Goal: Answer question/provide support

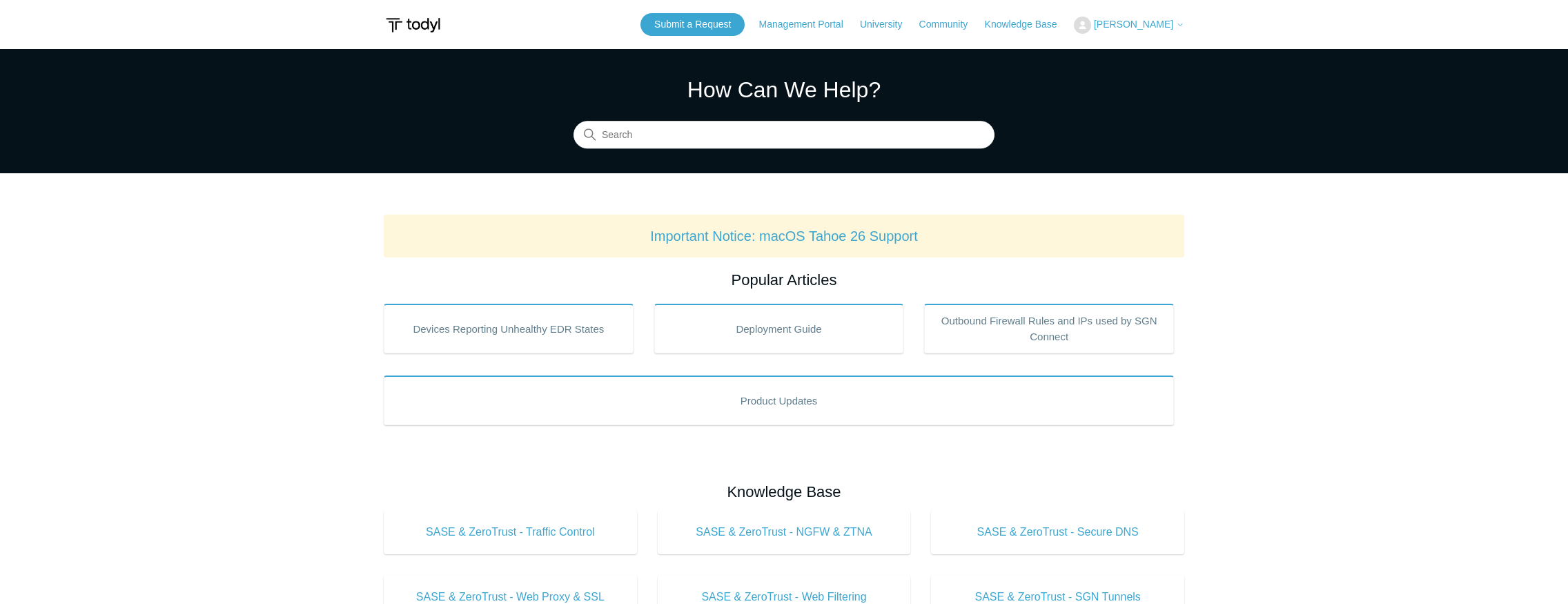
click at [1134, 26] on span "[PERSON_NAME]" at bounding box center [1133, 24] width 79 height 11
click at [1138, 54] on link "My Support Requests" at bounding box center [1142, 54] width 135 height 24
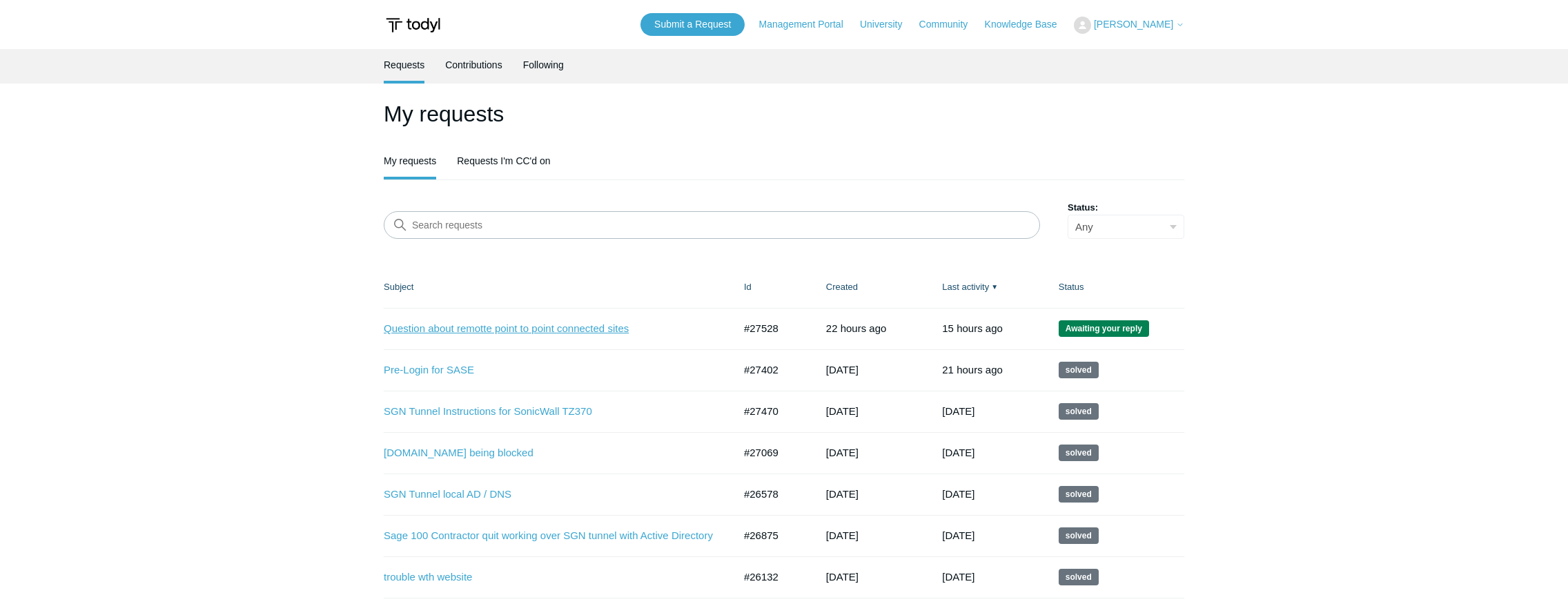
click at [597, 329] on link "Question about remotte point to point connected sites" at bounding box center [548, 329] width 329 height 16
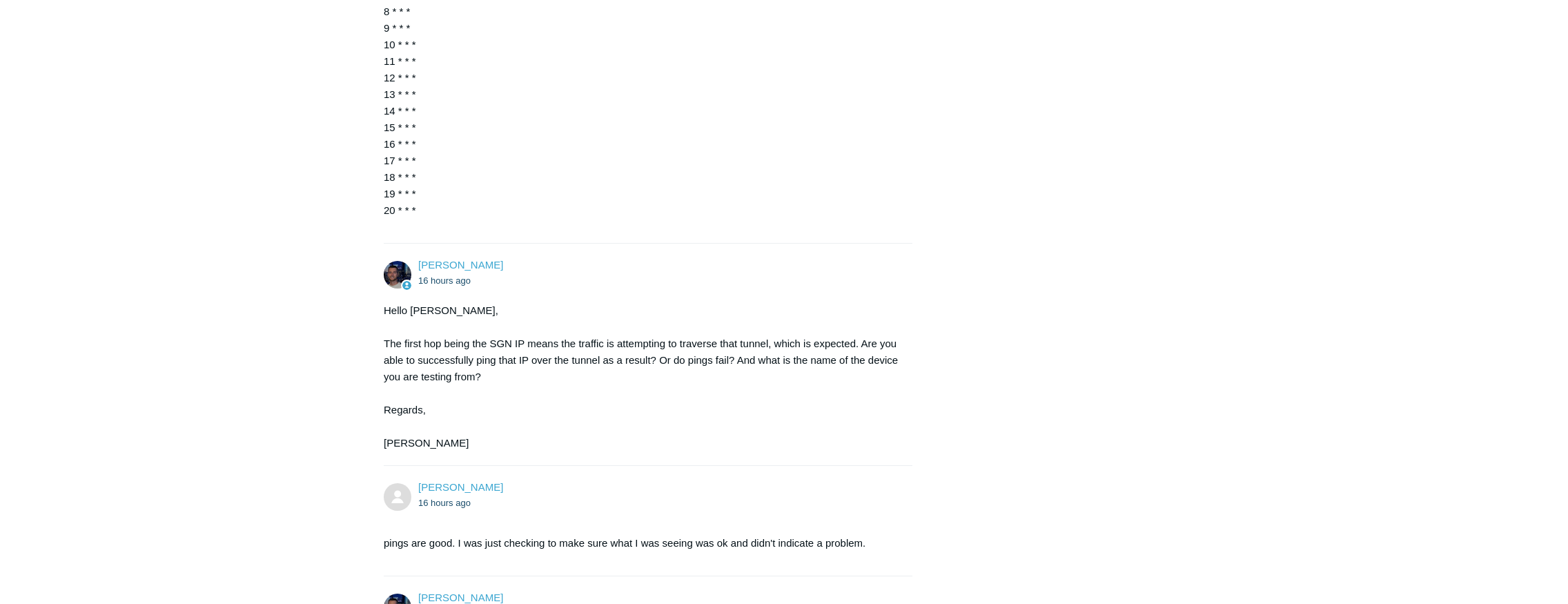
scroll to position [2109, 0]
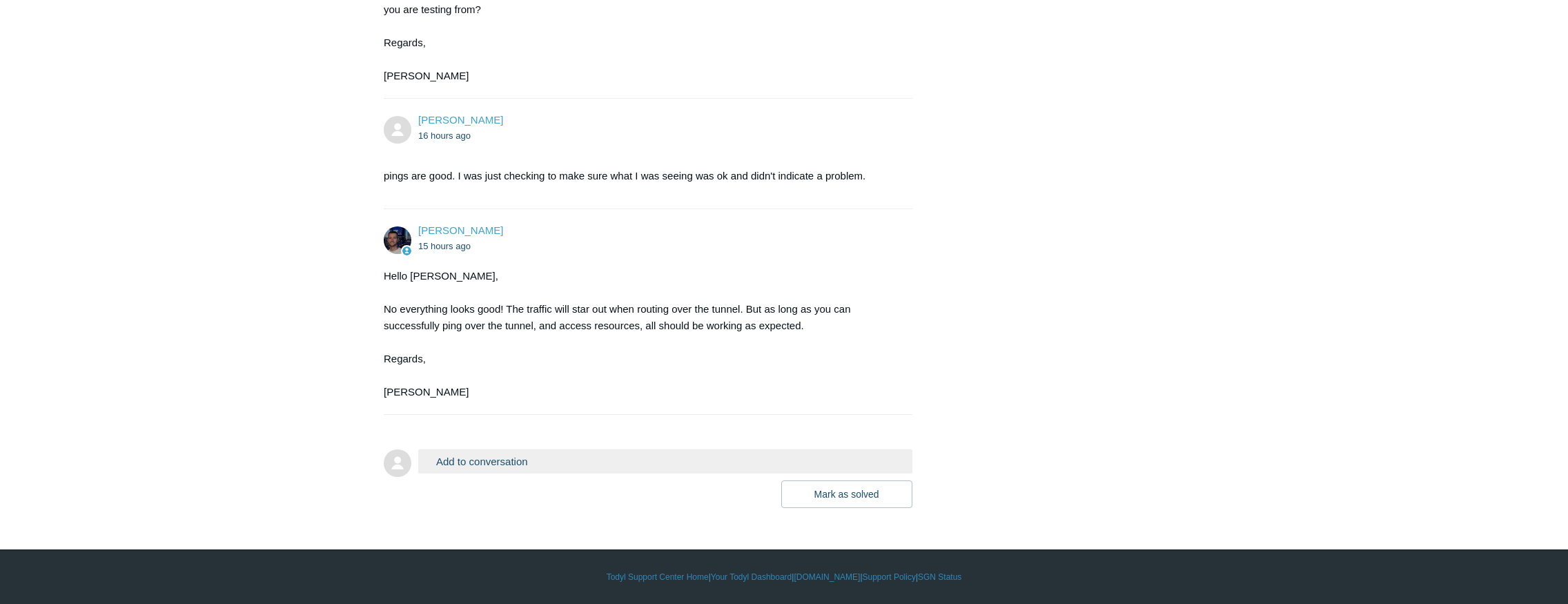
click at [615, 467] on button "Add to conversation" at bounding box center [665, 461] width 494 height 24
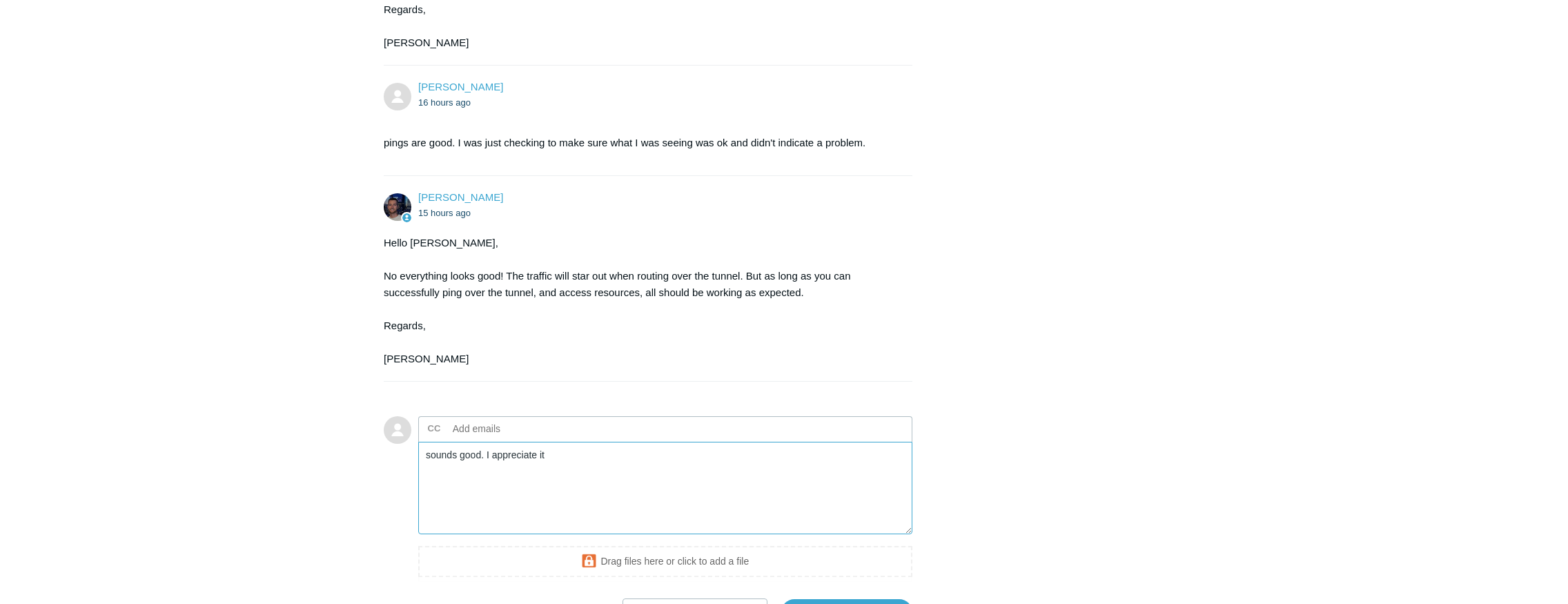
scroll to position [2261, 0]
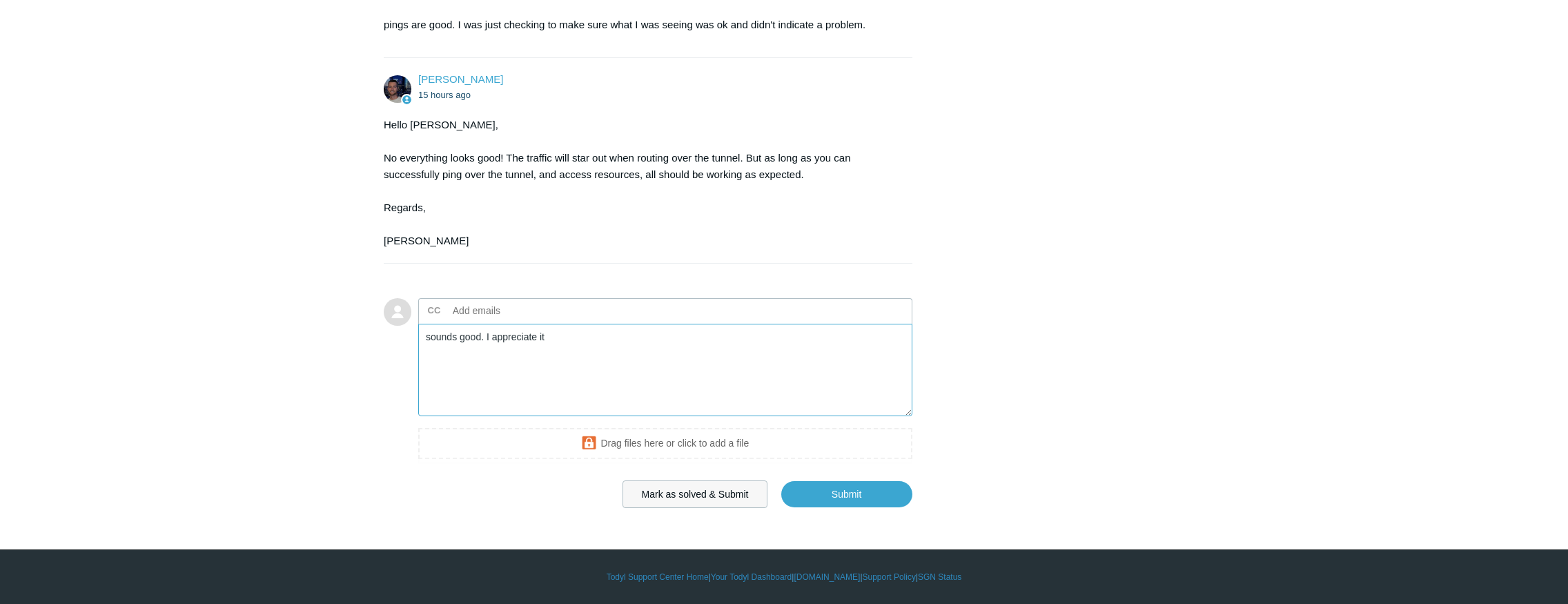
type textarea "sounds good. I appreciate it"
click at [717, 496] on button "Mark as solved & Submit" at bounding box center [695, 494] width 146 height 27
